Goal: Task Accomplishment & Management: Manage account settings

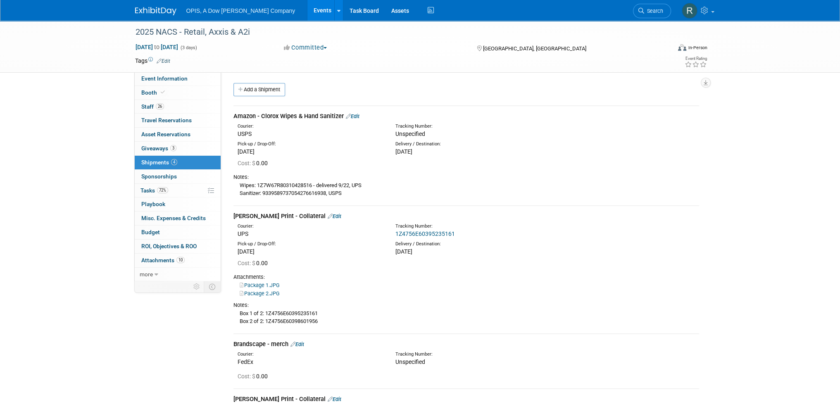
click at [307, 12] on link "Events" at bounding box center [322, 10] width 30 height 21
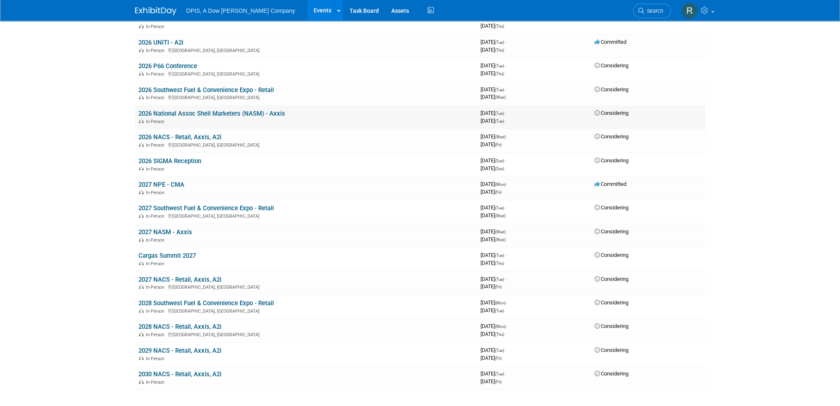
scroll to position [454, 0]
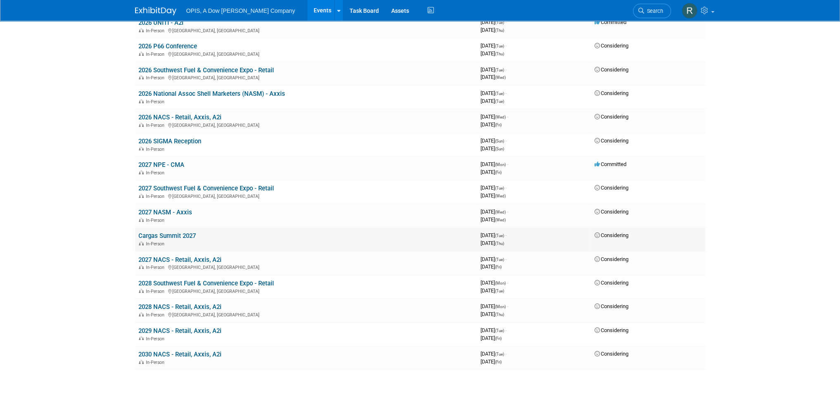
click at [157, 232] on link "Cargas Summit 2027" at bounding box center [166, 235] width 57 height 7
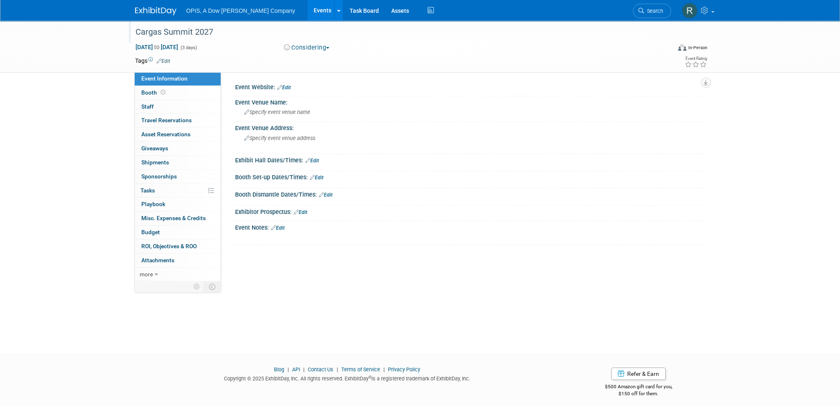
click at [137, 31] on div "Cargas Summit 2027" at bounding box center [396, 32] width 526 height 15
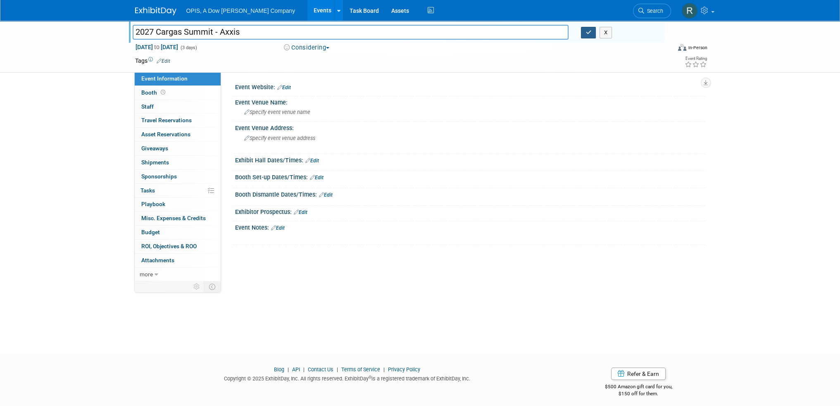
type input "2027 Cargas Summit - Axxis"
click at [583, 32] on button "button" at bounding box center [588, 33] width 15 height 12
